Goal: Navigation & Orientation: Find specific page/section

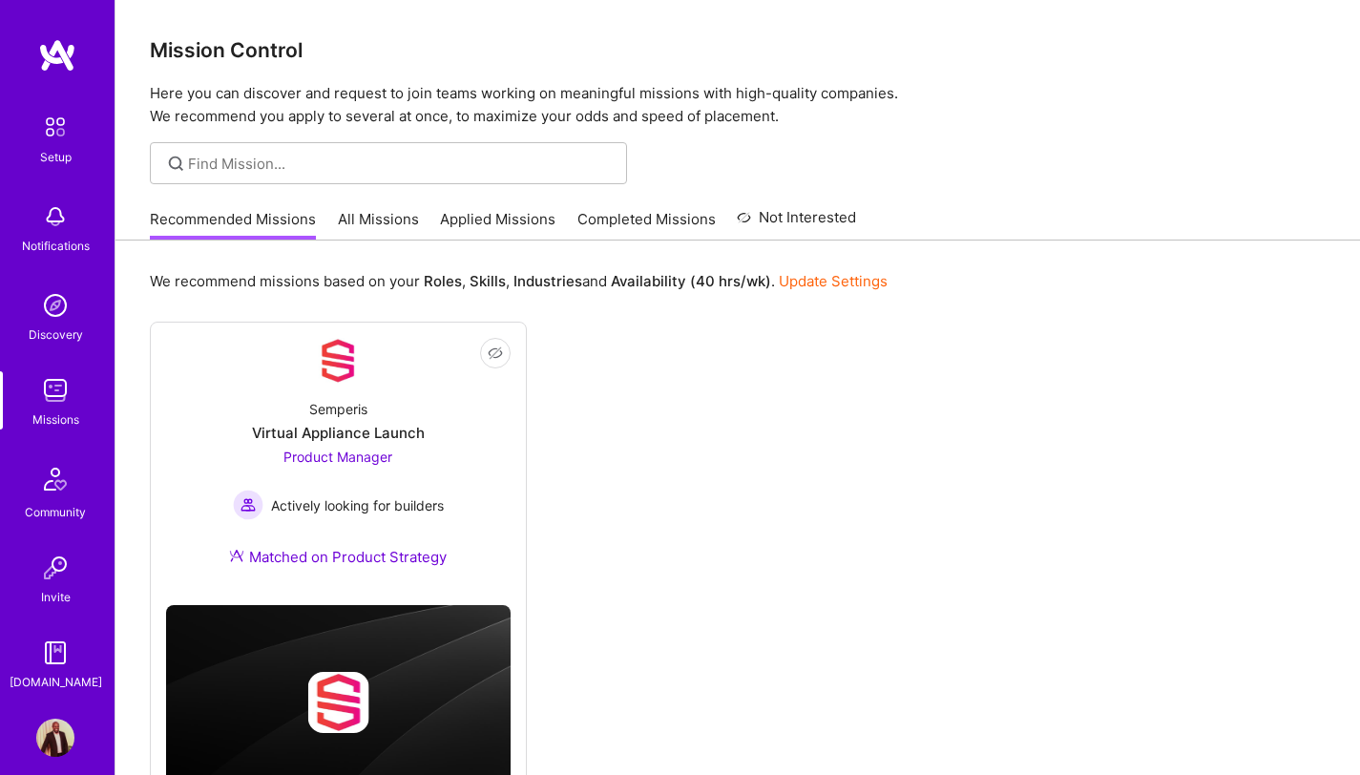
click at [42, 402] on img at bounding box center [55, 390] width 38 height 38
click at [355, 214] on link "All Missions" at bounding box center [378, 225] width 81 height 32
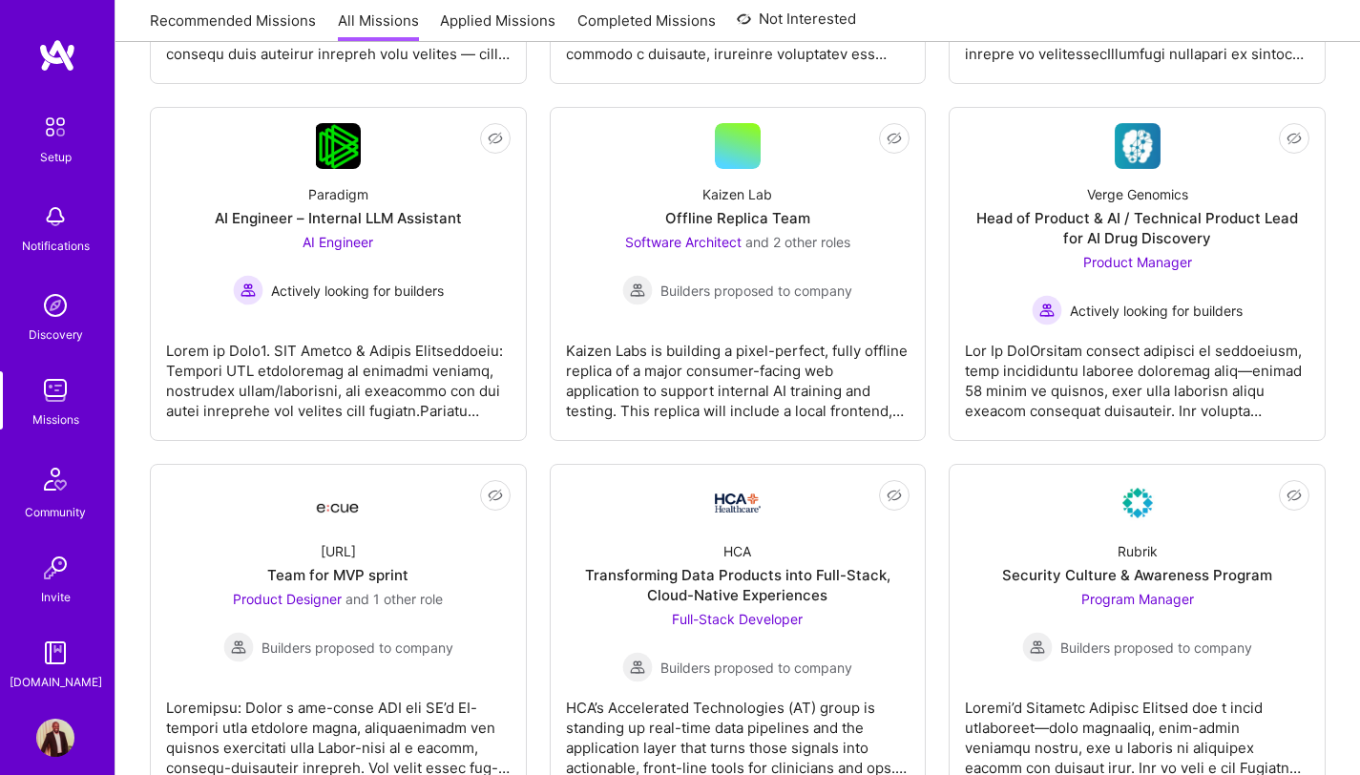
scroll to position [1277, 0]
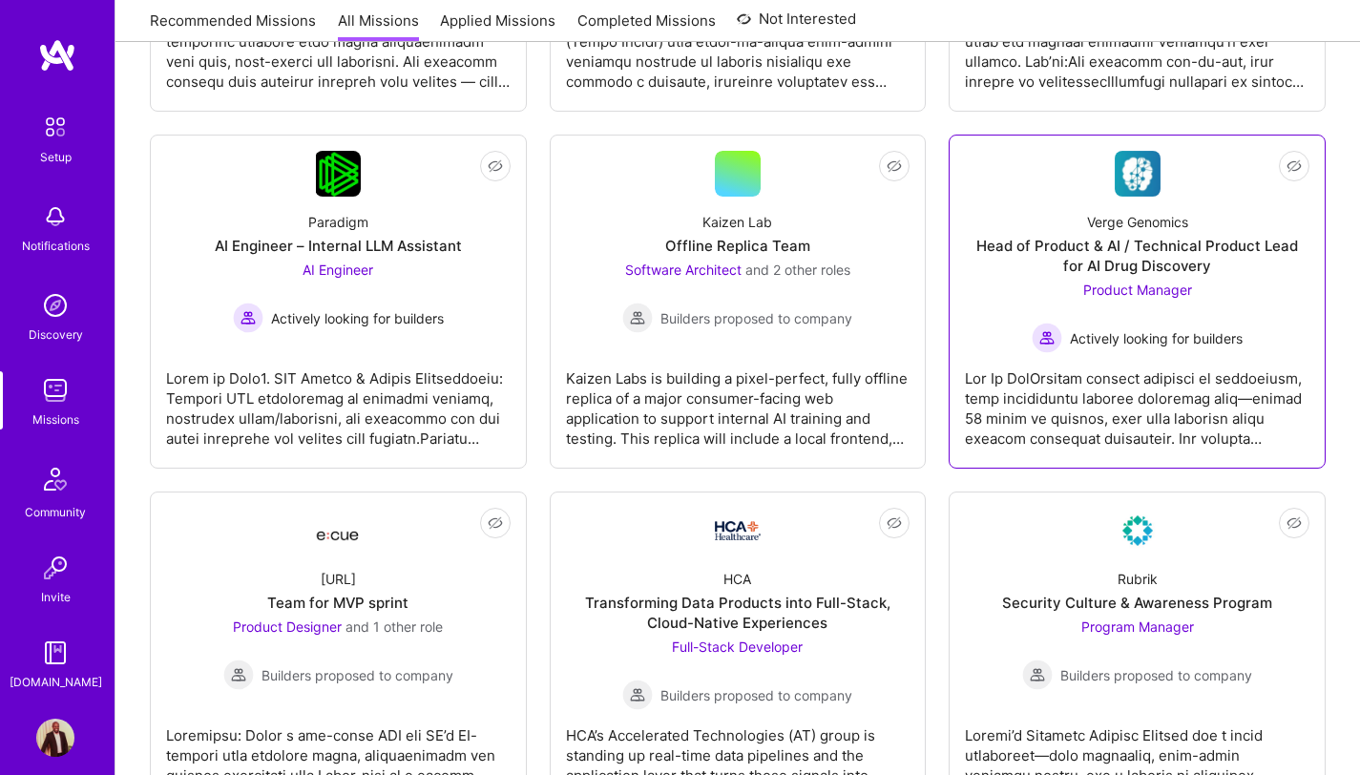
click at [1058, 236] on div "Head of Product & AI / Technical Product Lead for AI Drug Discovery" at bounding box center [1137, 256] width 345 height 40
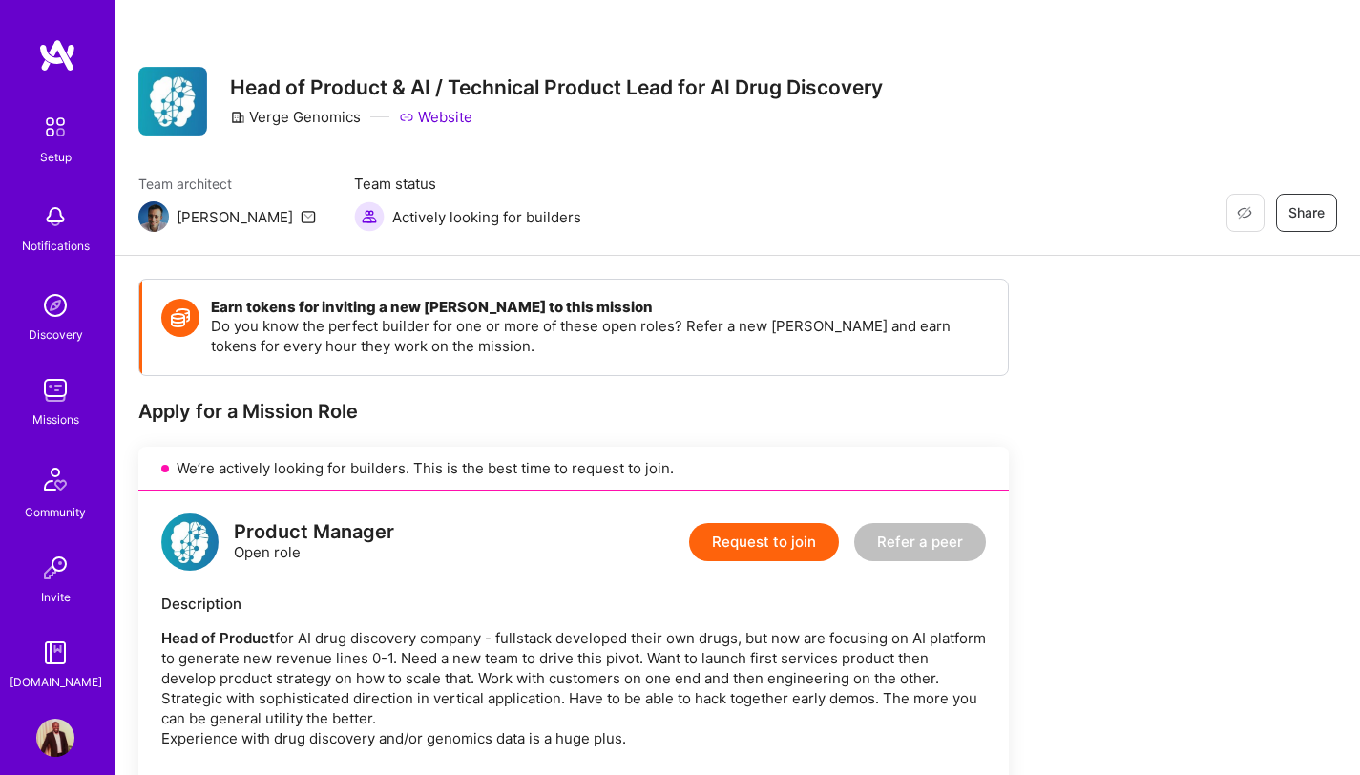
click at [53, 404] on img at bounding box center [55, 390] width 38 height 38
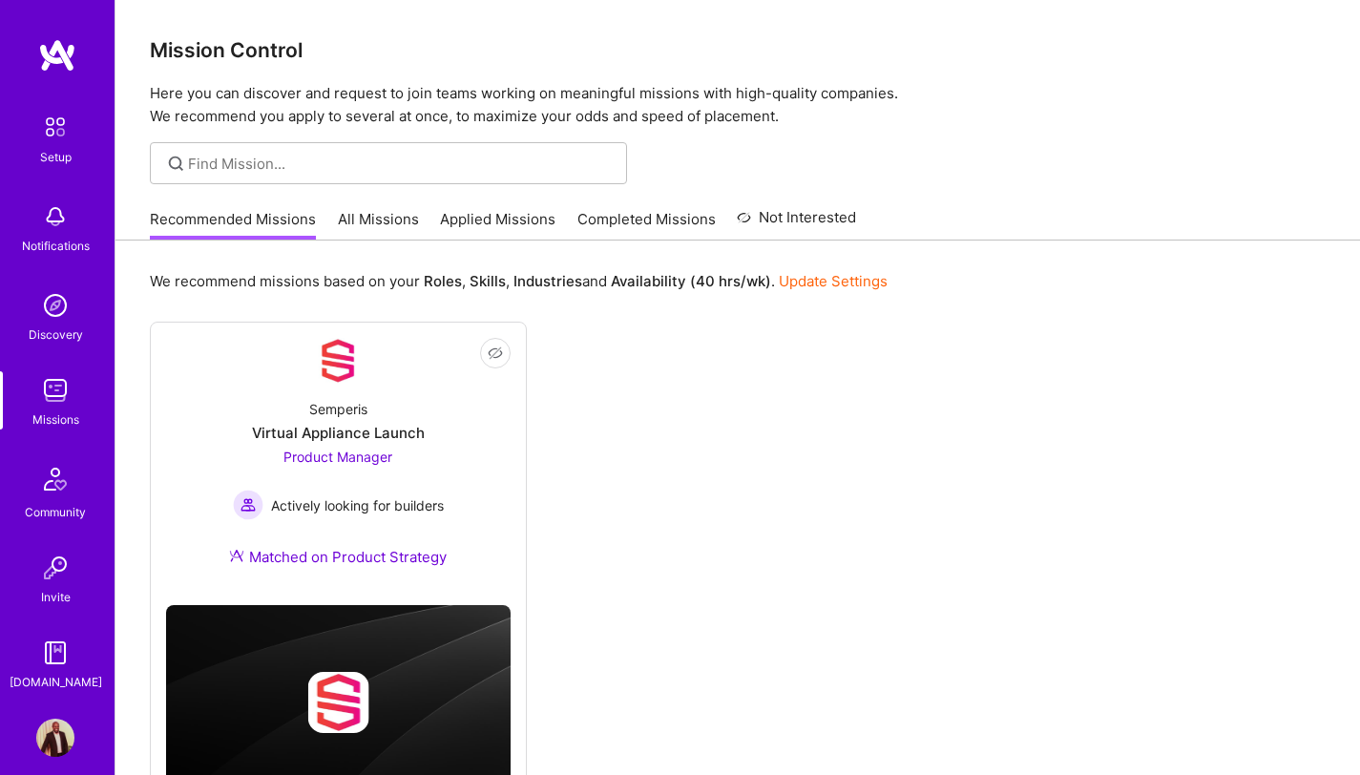
click at [387, 223] on link "All Missions" at bounding box center [378, 225] width 81 height 32
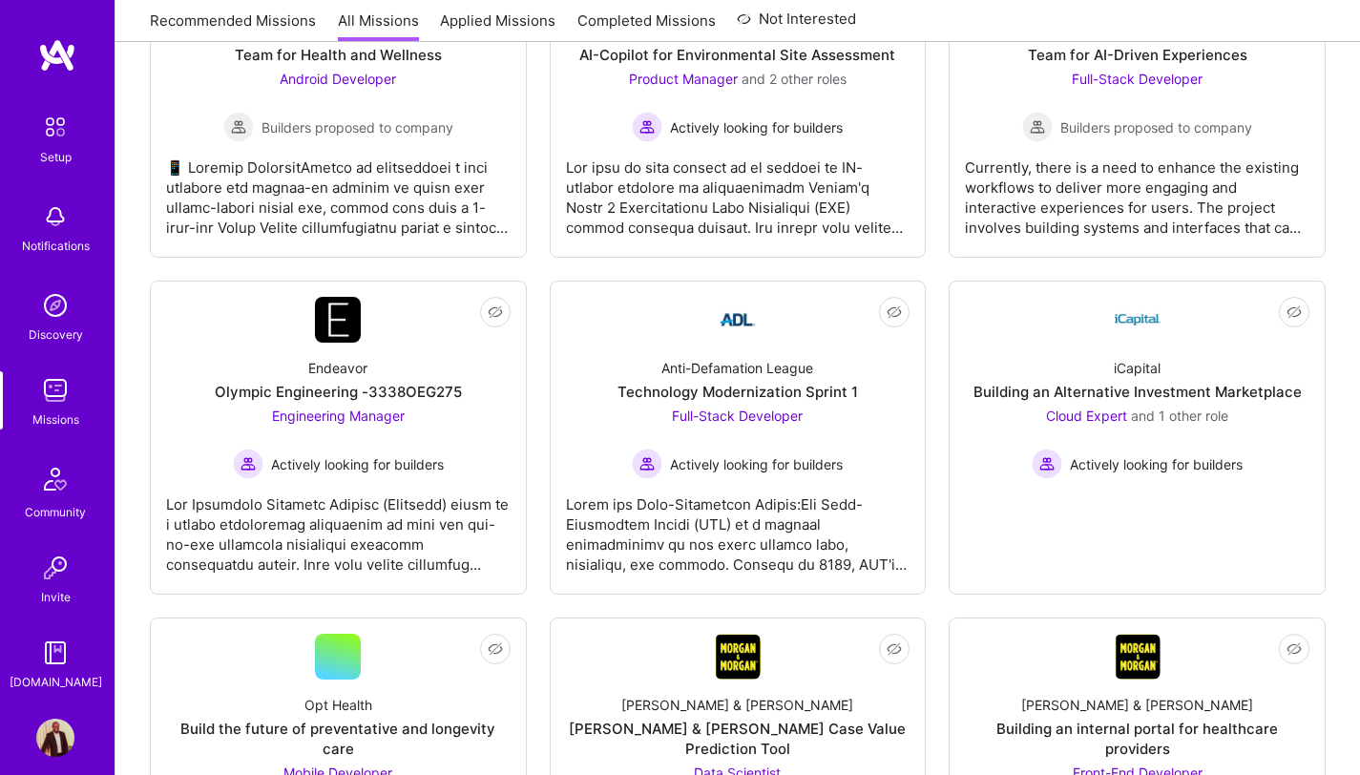
scroll to position [6152, 0]
